Goal: Information Seeking & Learning: Find specific fact

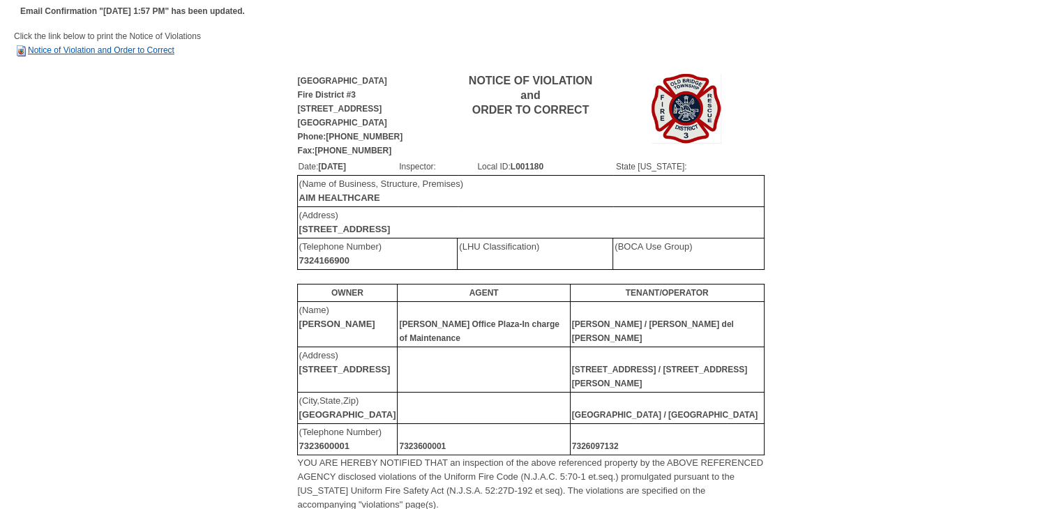
click at [156, 52] on link "Notice of Violation and Order to Correct" at bounding box center [94, 50] width 161 height 10
click at [127, 51] on link "Notice of Violation and Order to Correct" at bounding box center [94, 50] width 161 height 10
click at [120, 50] on link "Notice of Violation and Order to Correct" at bounding box center [94, 50] width 161 height 10
click at [103, 112] on div "Old Bridge Township Fire District #3 913 Englishtown Road Old Bridge, NJ 08857 …" at bounding box center [531, 424] width 1034 height 705
click at [834, 98] on div "Old Bridge Township Fire District #3 913 Englishtown Road Old Bridge, NJ 08857 …" at bounding box center [531, 424] width 1034 height 705
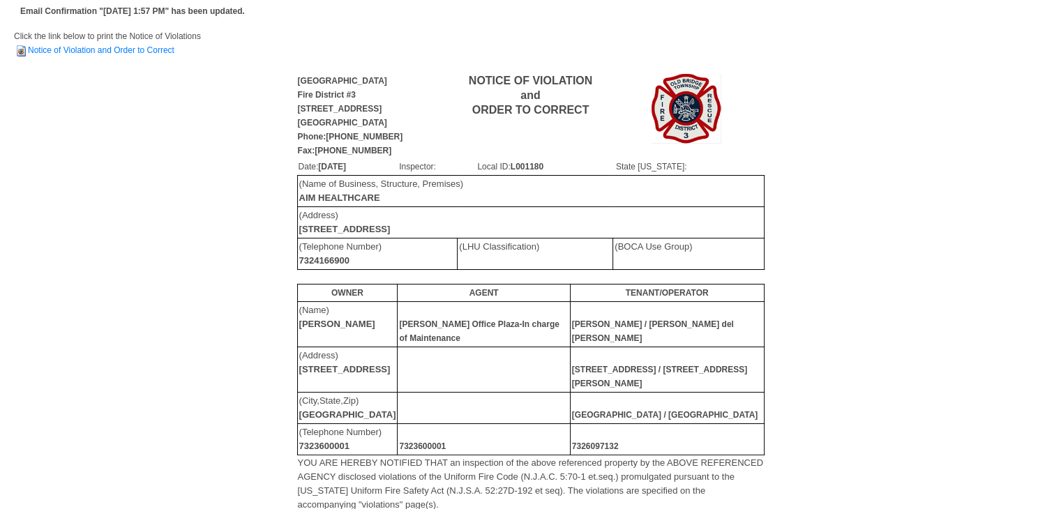
click at [770, 60] on td "Click the link below to print the Notice of Violations Notice of Violation and …" at bounding box center [531, 50] width 1034 height 43
